Goal: Check status: Check status

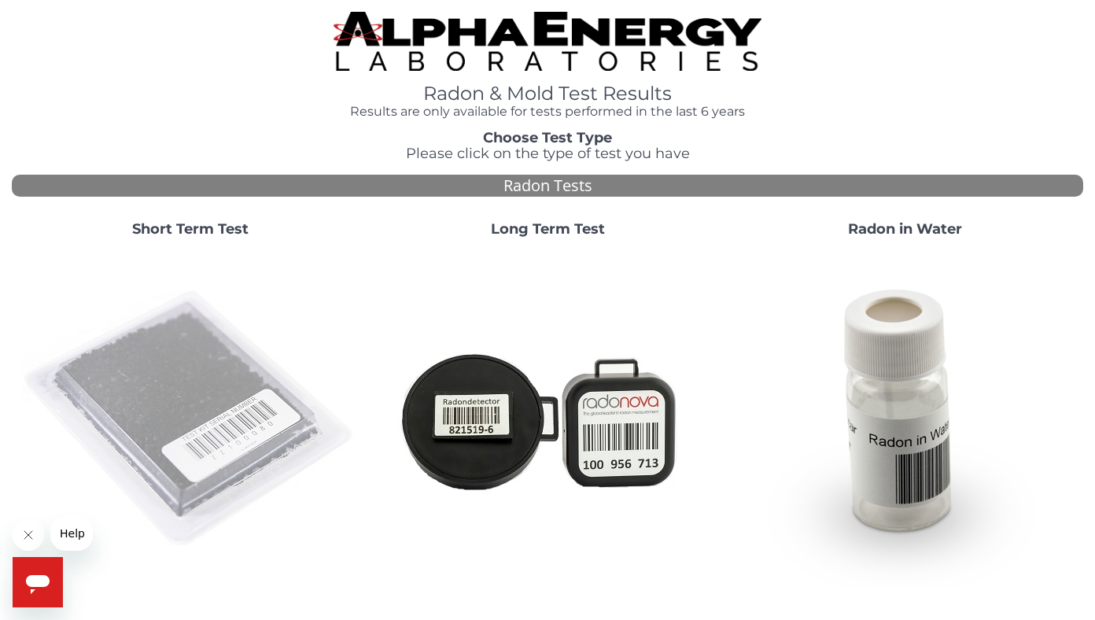
click at [251, 379] on img at bounding box center [190, 419] width 338 height 338
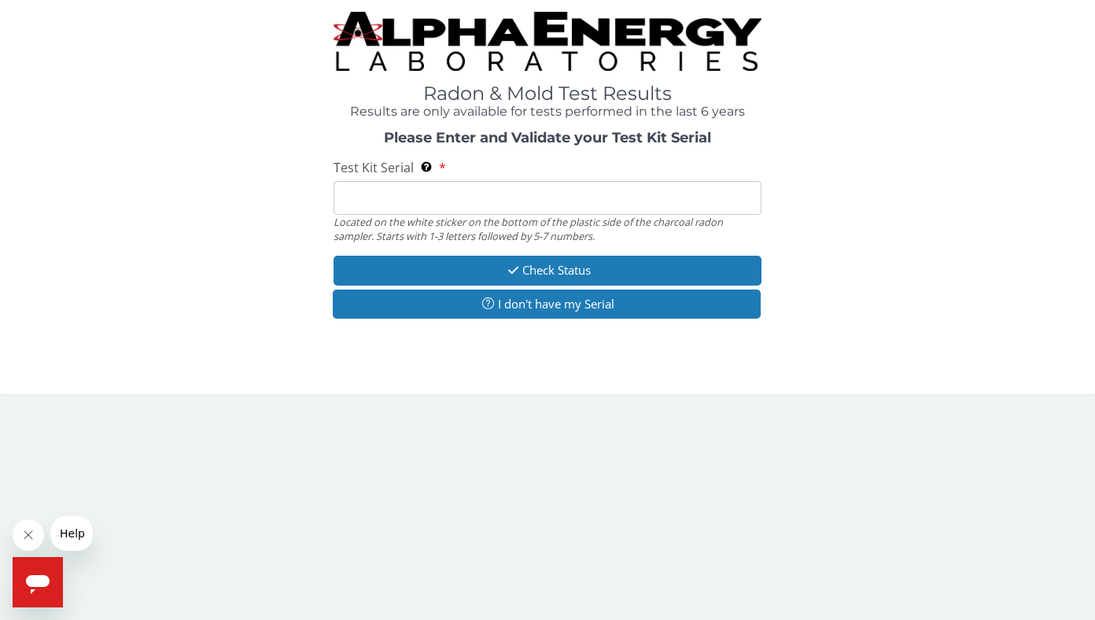
click at [415, 201] on input "Test Kit Serial Located on the white sticker on the bottom of the plastic side …" at bounding box center [547, 198] width 429 height 34
click at [475, 207] on input "Test Kit Serial Located on the white sticker on the bottom of the plastic side …" at bounding box center [547, 198] width 429 height 34
paste input "FE457999"
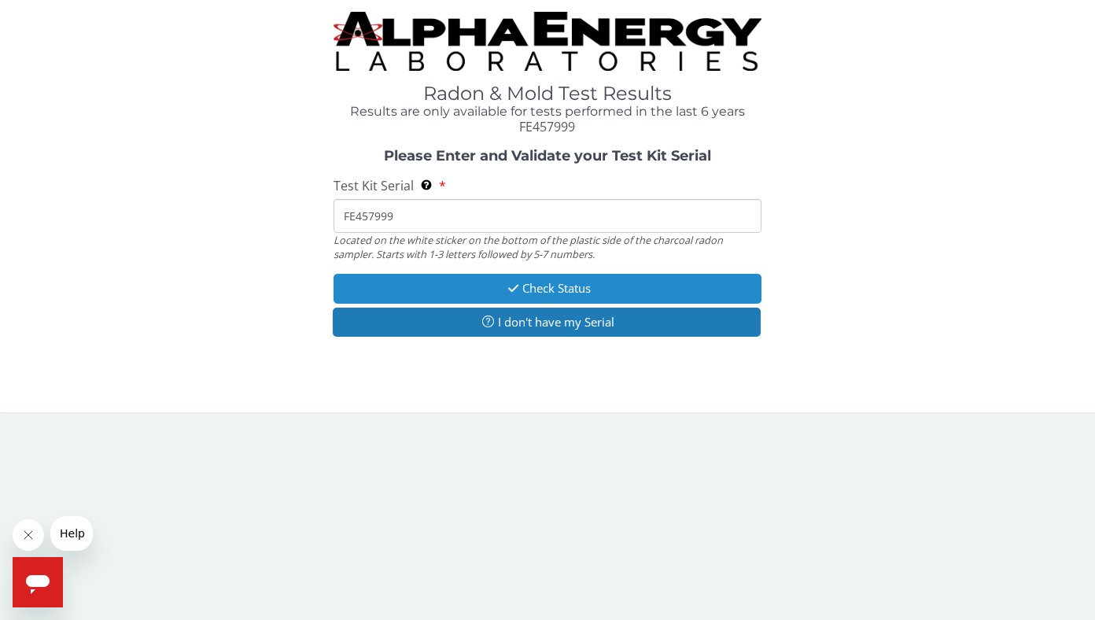
type input "FE457999"
click at [537, 289] on button "Check Status" at bounding box center [547, 288] width 429 height 29
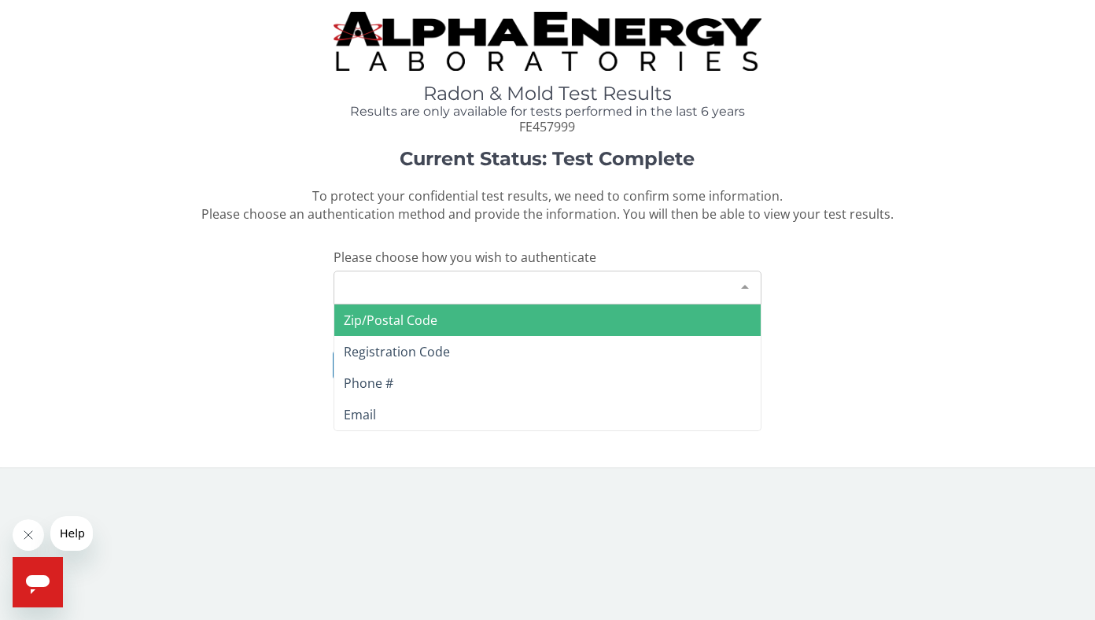
click at [586, 291] on div "Please make a selection" at bounding box center [547, 288] width 429 height 34
click at [557, 318] on span "Zip/Postal Code" at bounding box center [547, 319] width 427 height 31
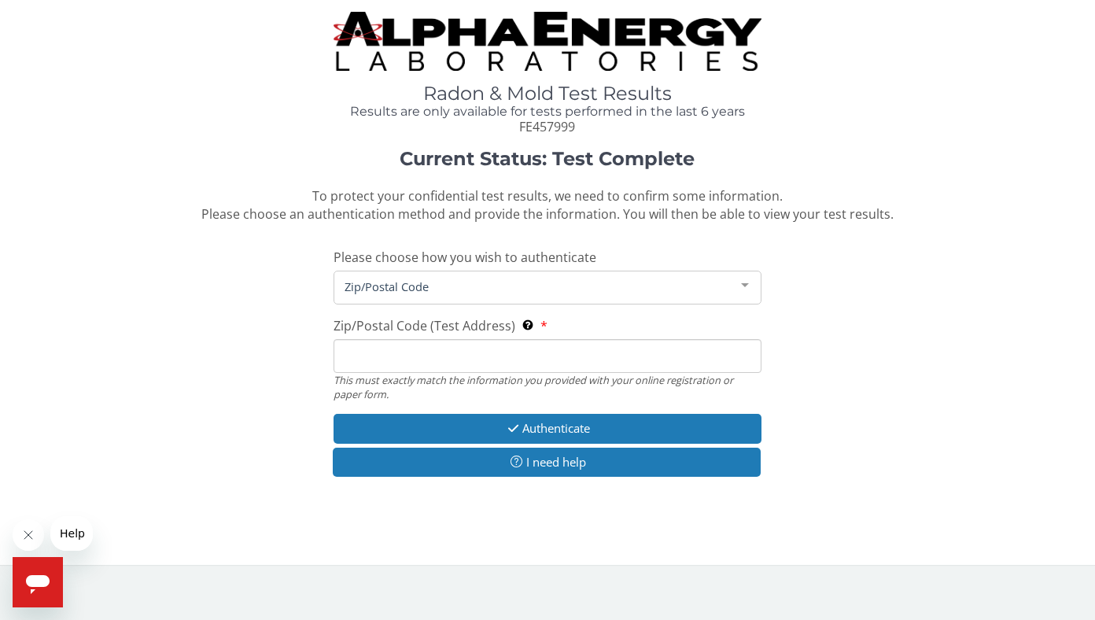
click at [550, 356] on input "Zip/Postal Code (Test Address) This must exactly match the information you prov…" at bounding box center [547, 356] width 429 height 34
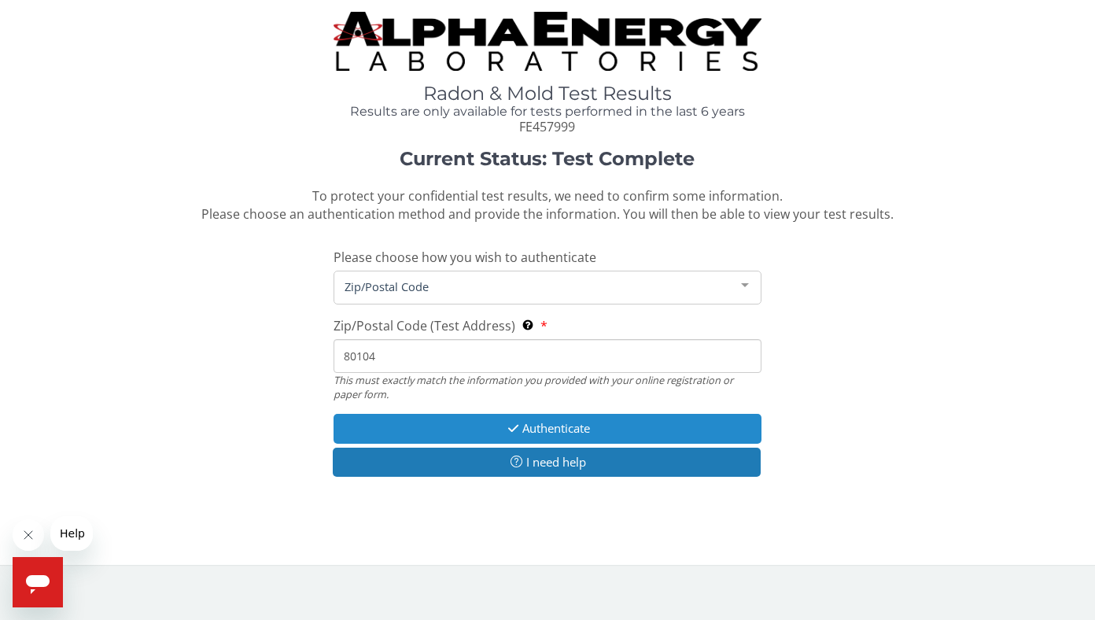
type input "80104"
click at [596, 429] on button "Authenticate" at bounding box center [547, 428] width 429 height 29
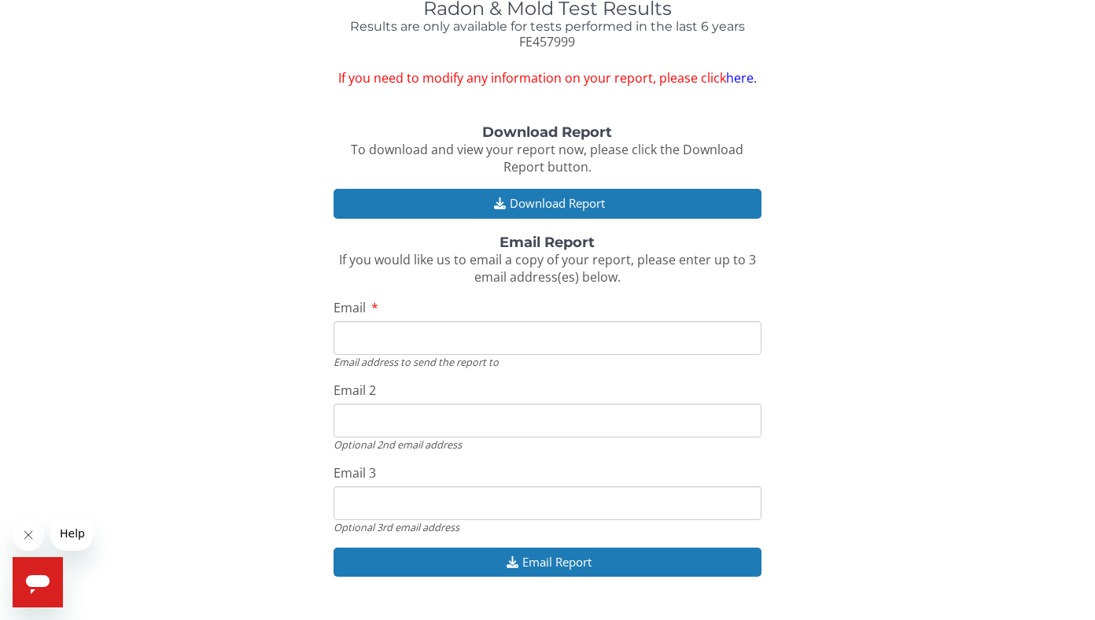
scroll to position [120, 0]
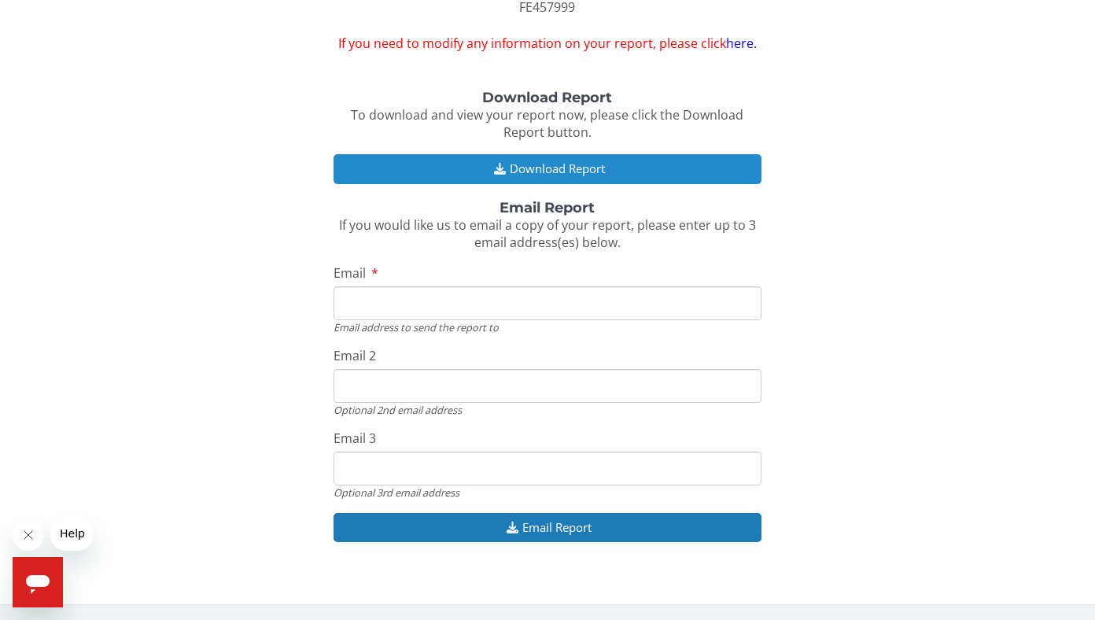
click at [534, 171] on button "Download Report" at bounding box center [547, 168] width 429 height 29
